Goal: Task Accomplishment & Management: Manage account settings

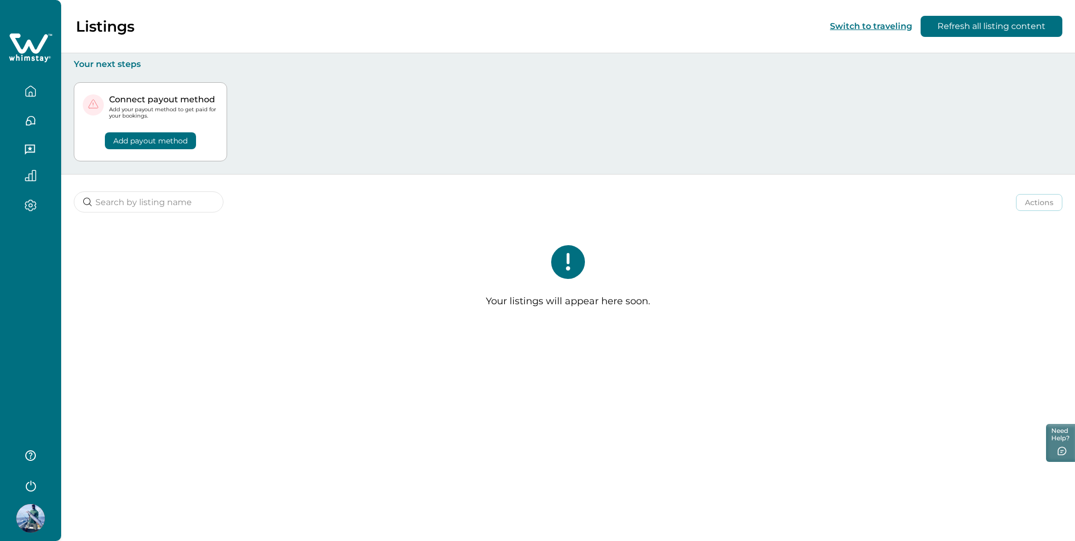
click at [142, 139] on button "Add payout method" at bounding box center [150, 140] width 91 height 17
